Goal: Information Seeking & Learning: Learn about a topic

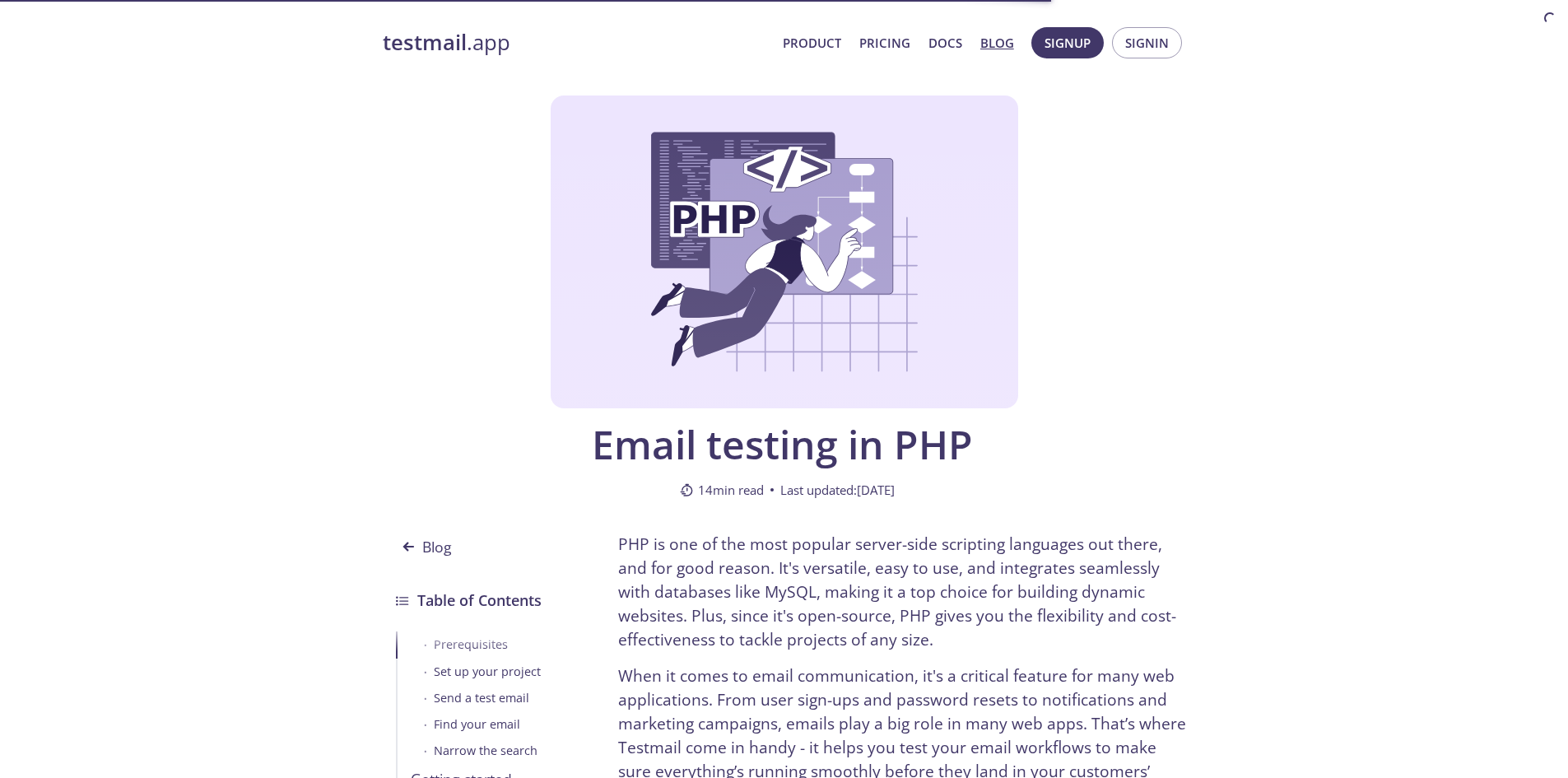
click at [429, 41] on strong "testmail" at bounding box center [424, 43] width 84 height 28
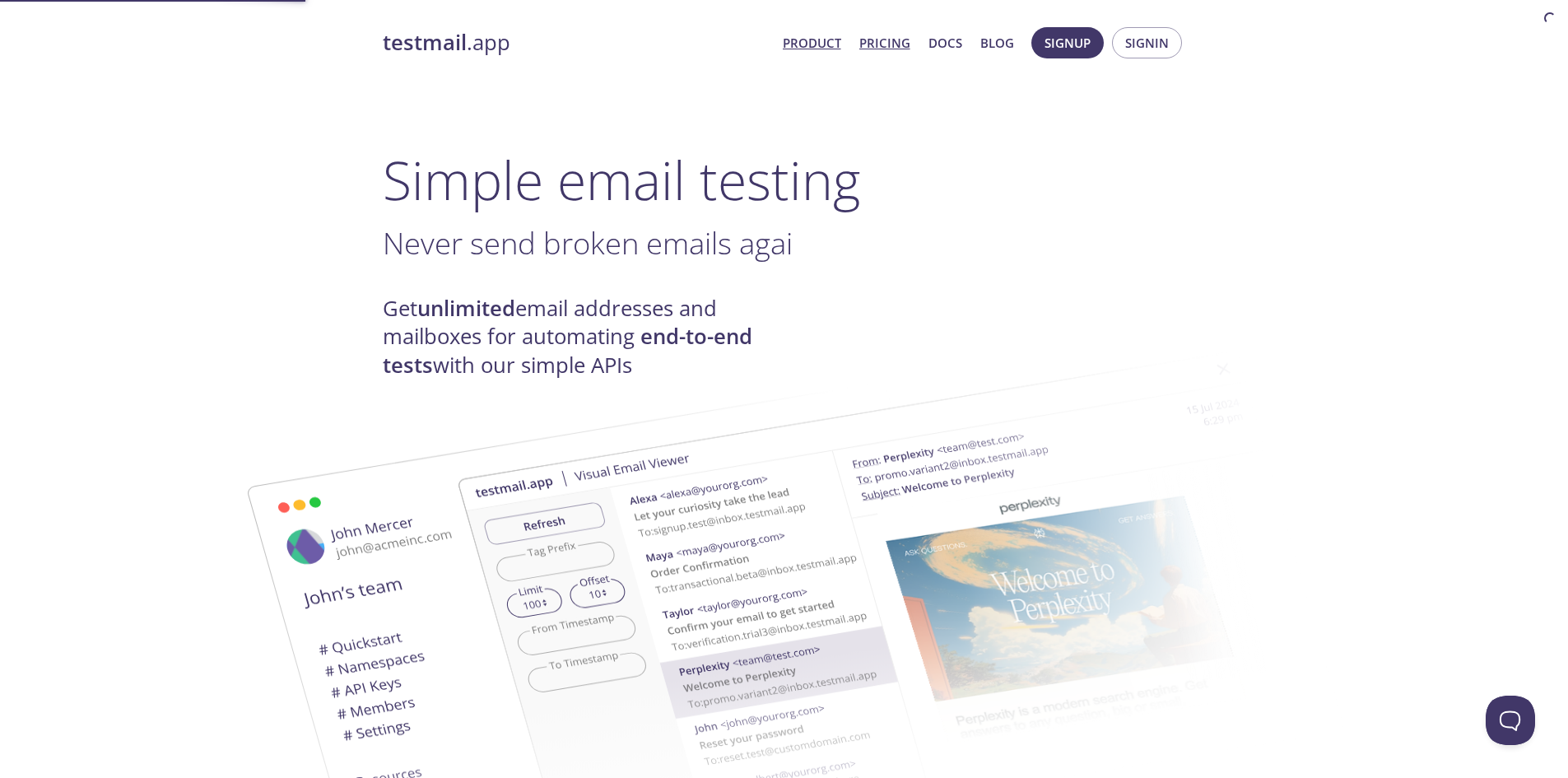
click at [880, 46] on link "Pricing" at bounding box center [885, 43] width 51 height 22
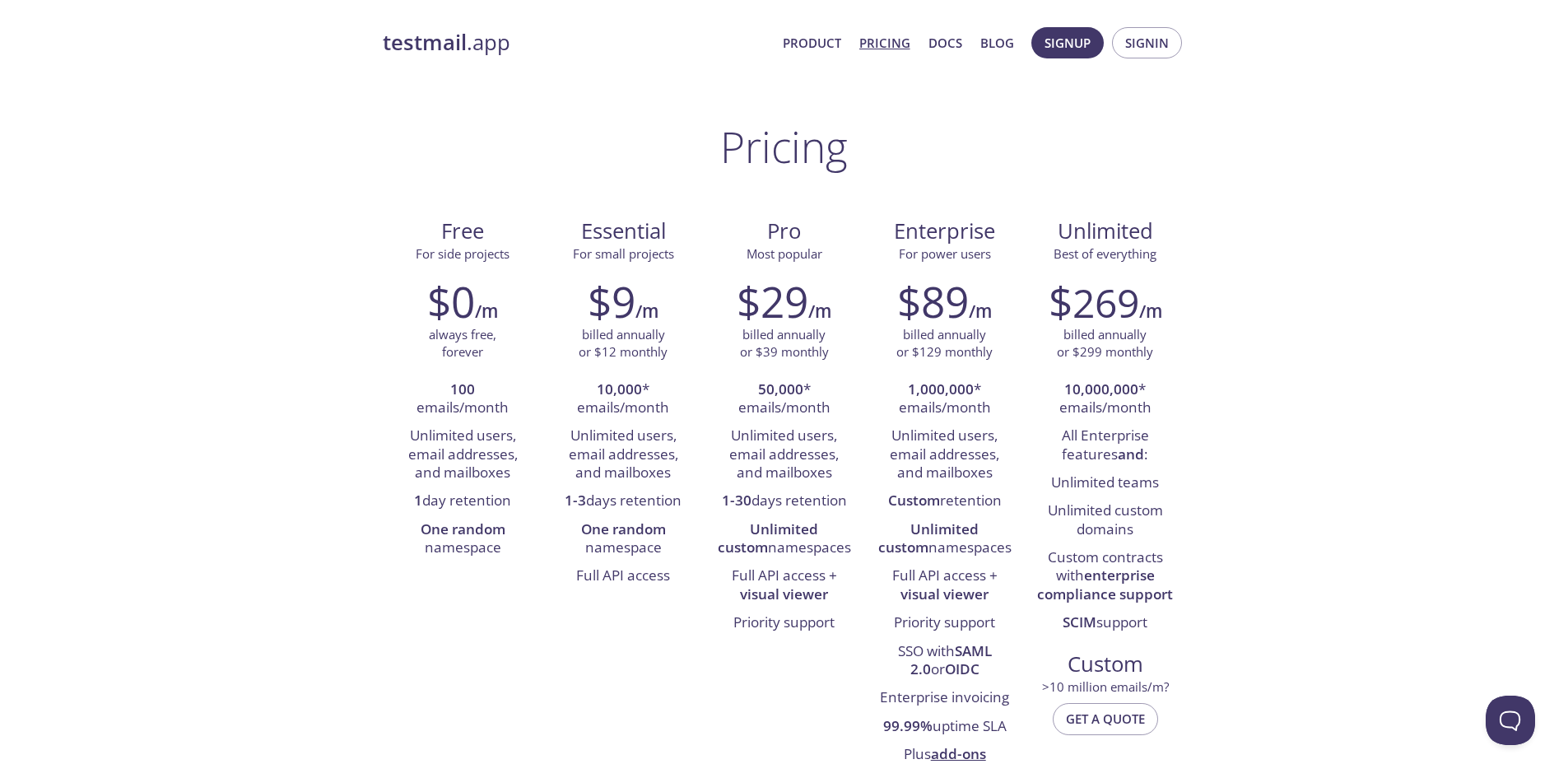
click at [443, 32] on strong "testmail" at bounding box center [424, 43] width 84 height 28
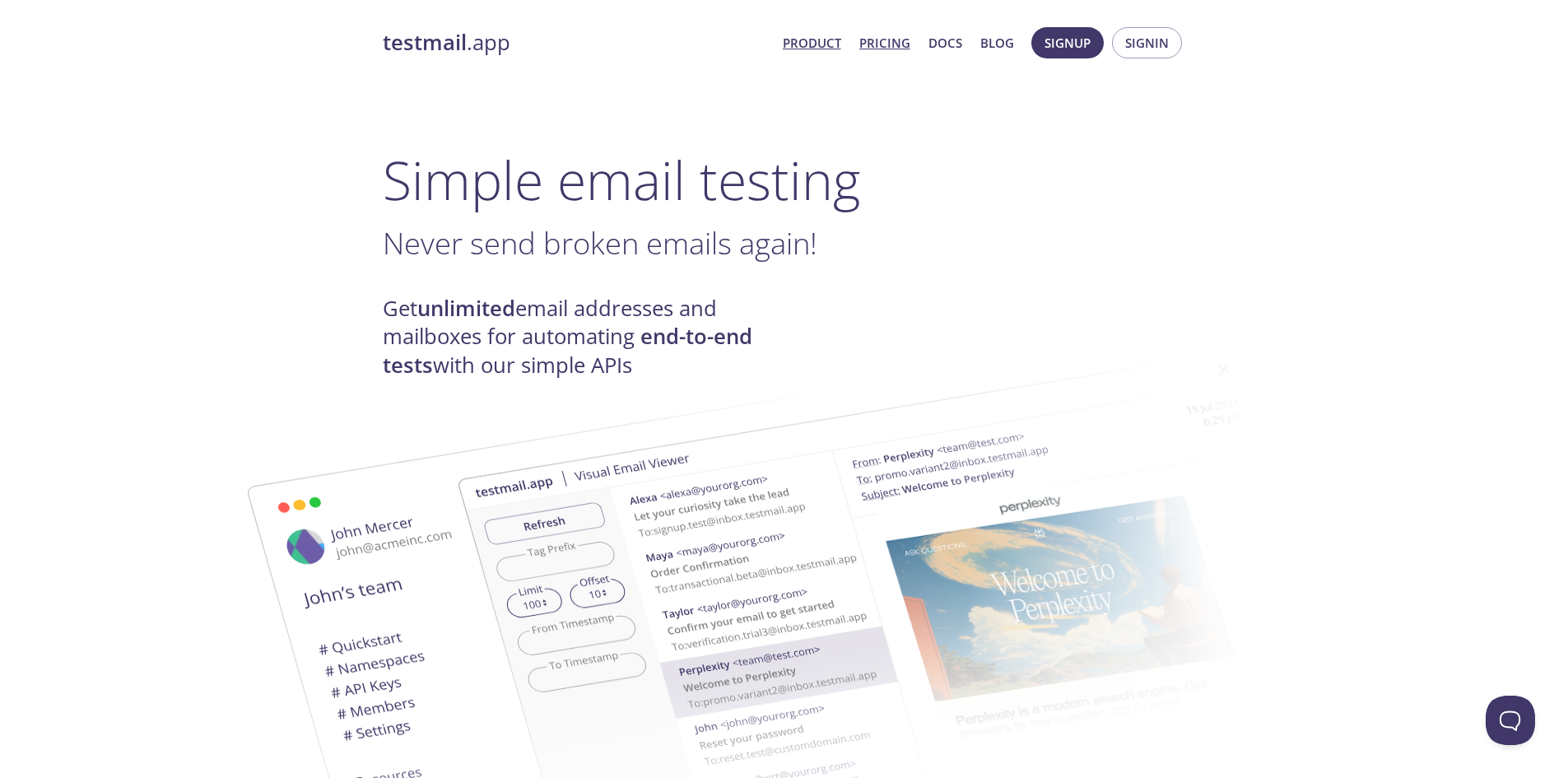
click at [901, 44] on link "Pricing" at bounding box center [885, 43] width 51 height 22
